Goal: Task Accomplishment & Management: Manage account settings

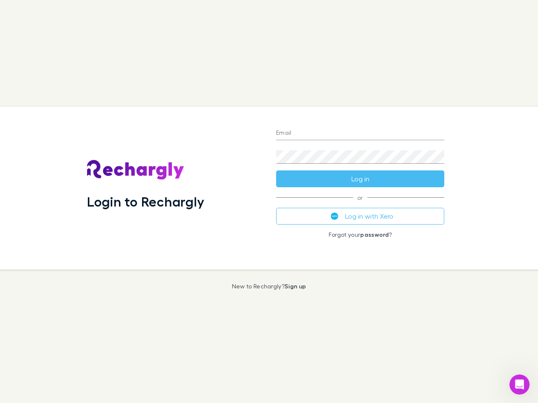
click at [269, 202] on div "Login to Rechargly" at bounding box center [174, 188] width 189 height 163
click at [360, 134] on input "Email" at bounding box center [360, 133] width 168 height 13
click at [360, 179] on button "Log in" at bounding box center [360, 179] width 168 height 17
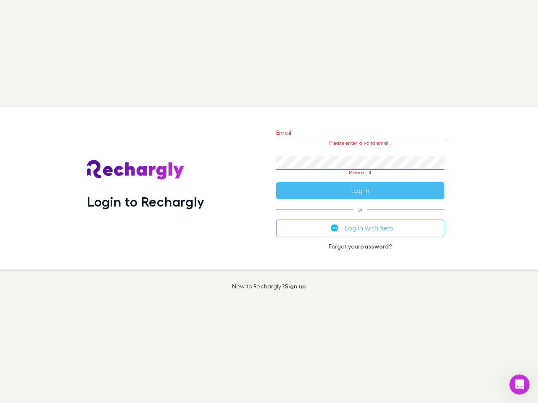
click at [360, 216] on div "Email Please enter a valid email. Password Please fill Log in or Log in with Xe…" at bounding box center [359, 188] width 181 height 163
